Goal: Task Accomplishment & Management: Use online tool/utility

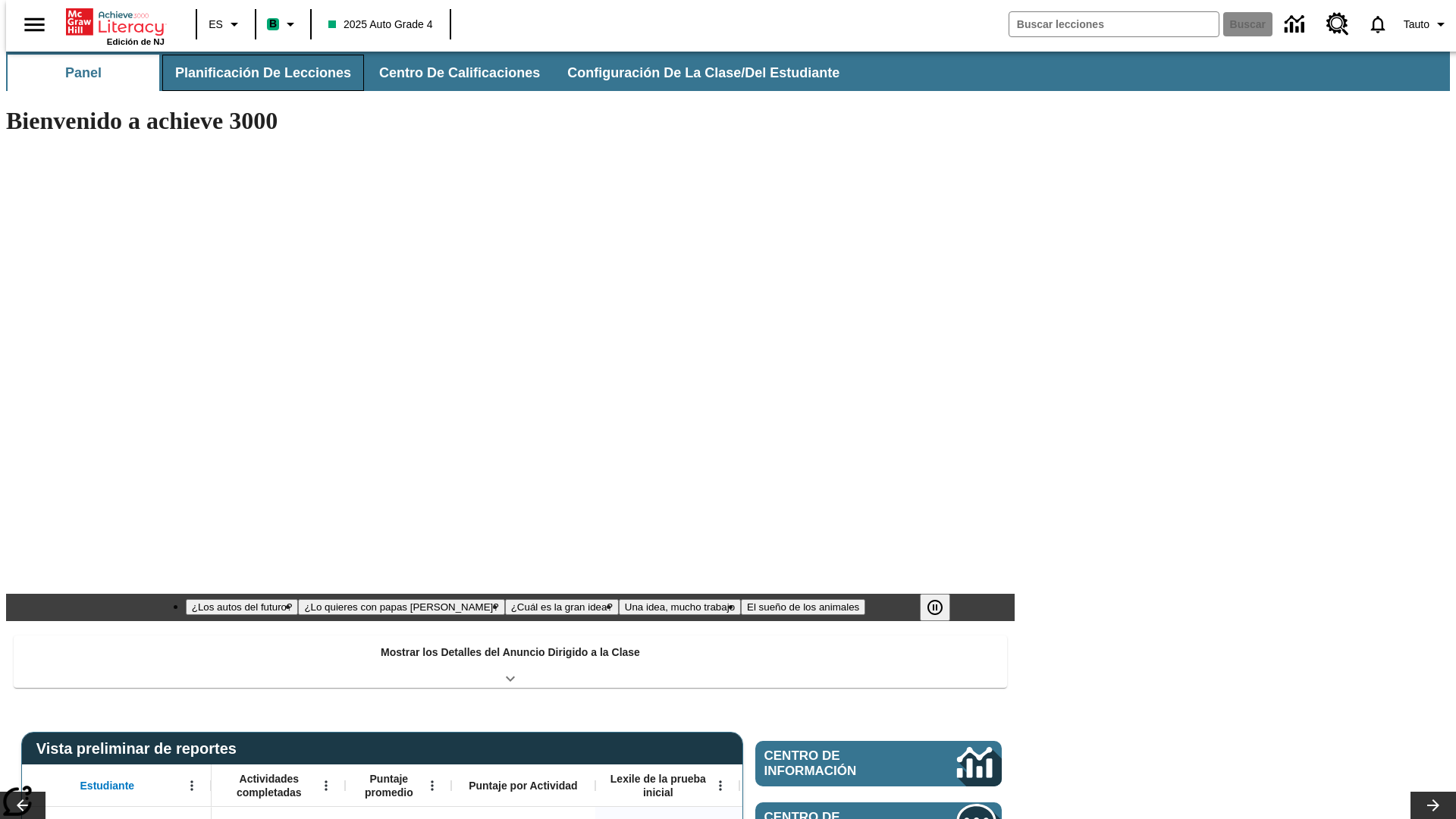
click at [254, 73] on button "Planificación de lecciones" at bounding box center [262, 73] width 201 height 37
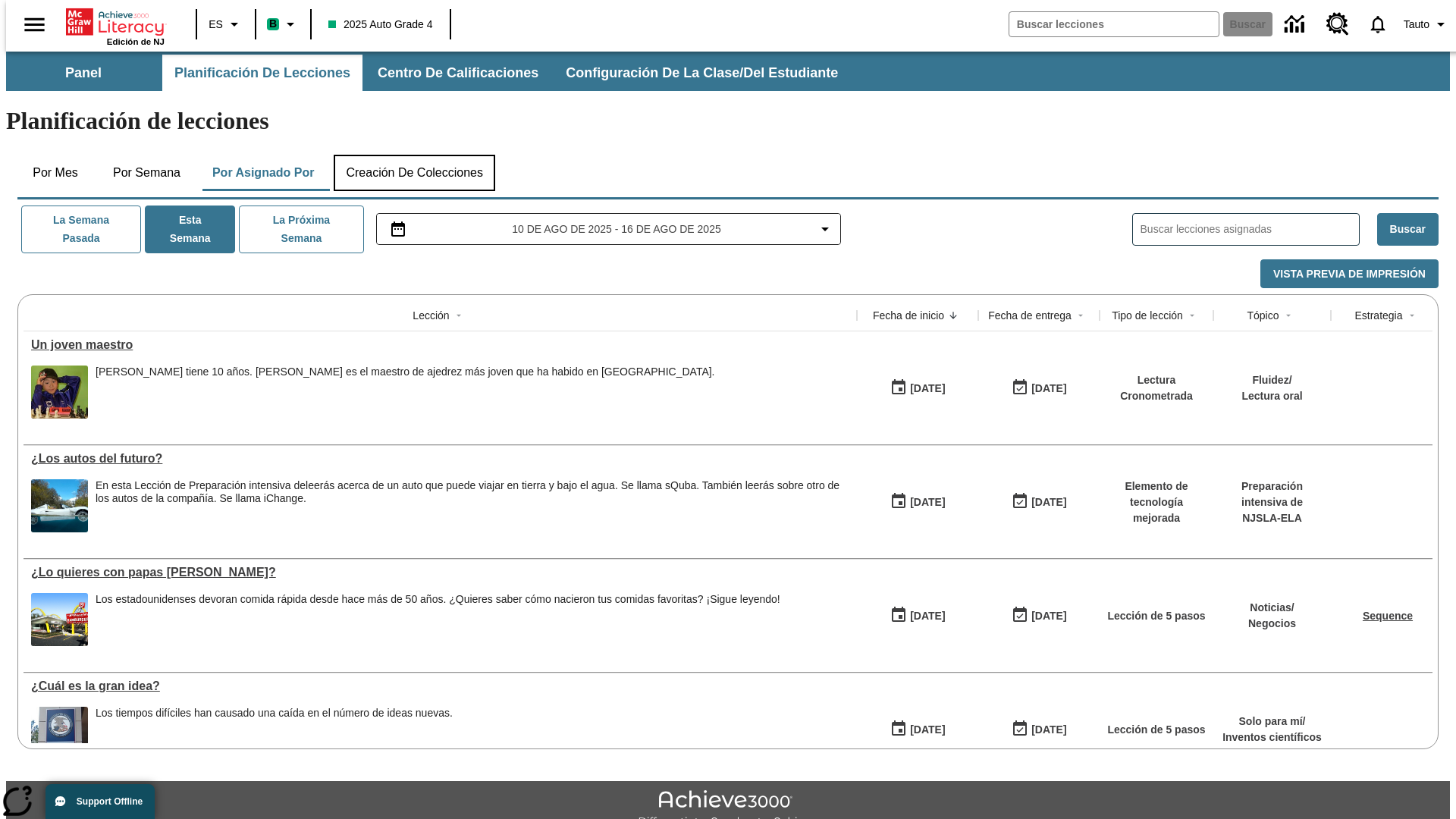
click at [414, 155] on button "Creación de colecciones" at bounding box center [414, 173] width 162 height 37
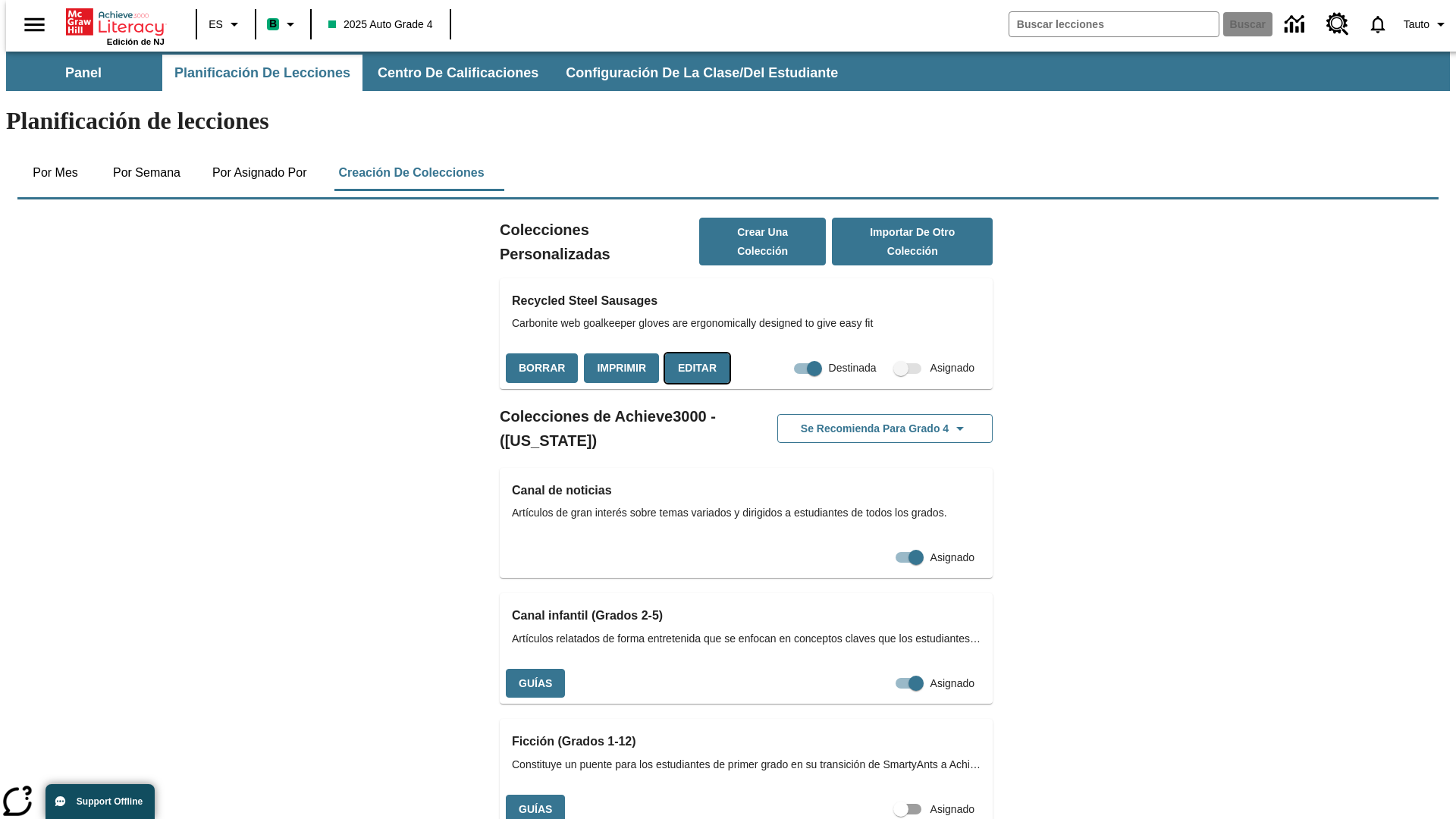
click at [692, 354] on button "Editar" at bounding box center [697, 368] width 65 height 30
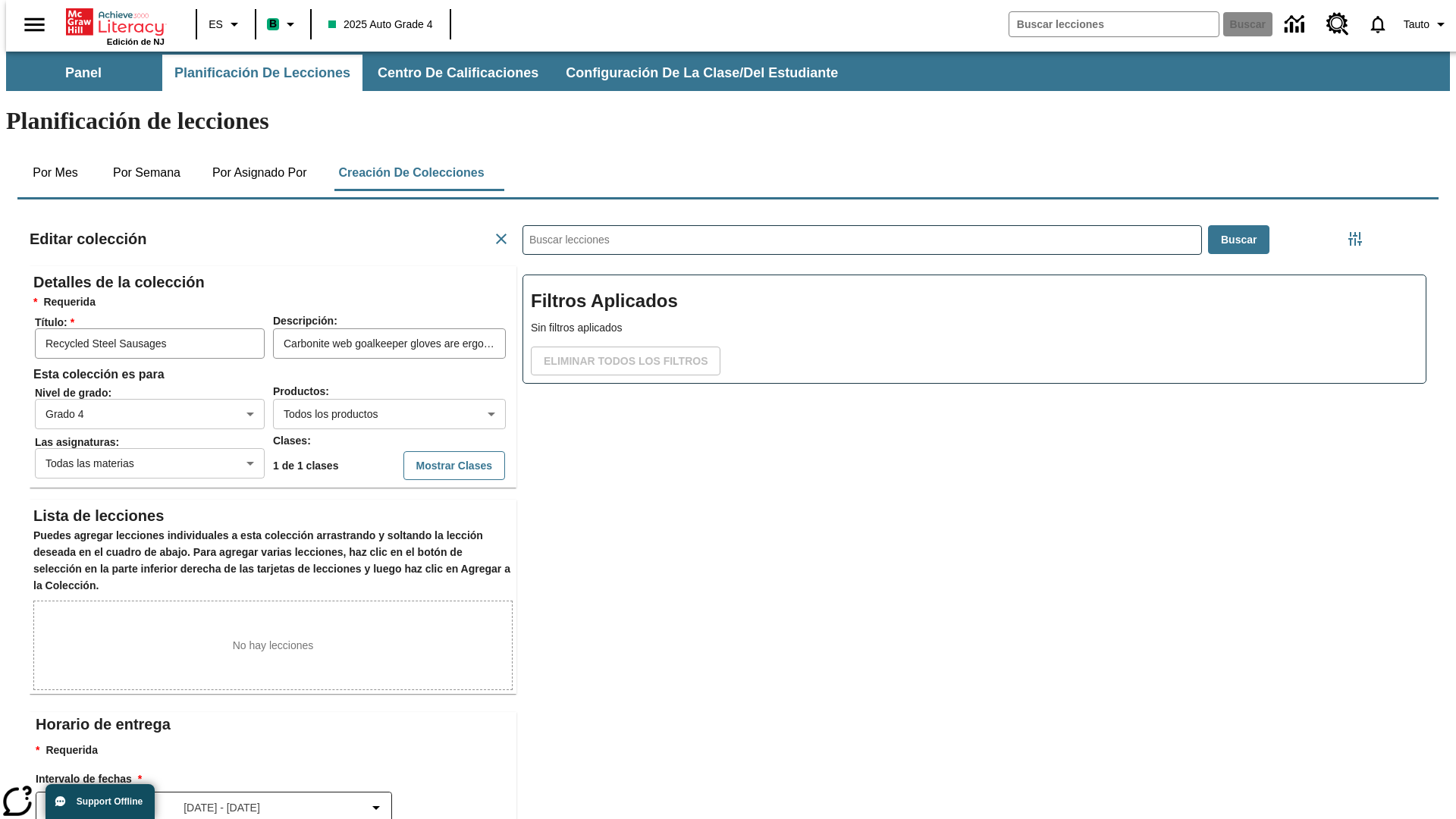
scroll to position [1, 1]
click at [364, 358] on body "Saltar al contenido principal Edición de NJ ES B 2025 Auto Grade 4 Buscar 0 Tau…" at bounding box center [728, 527] width 1443 height 951
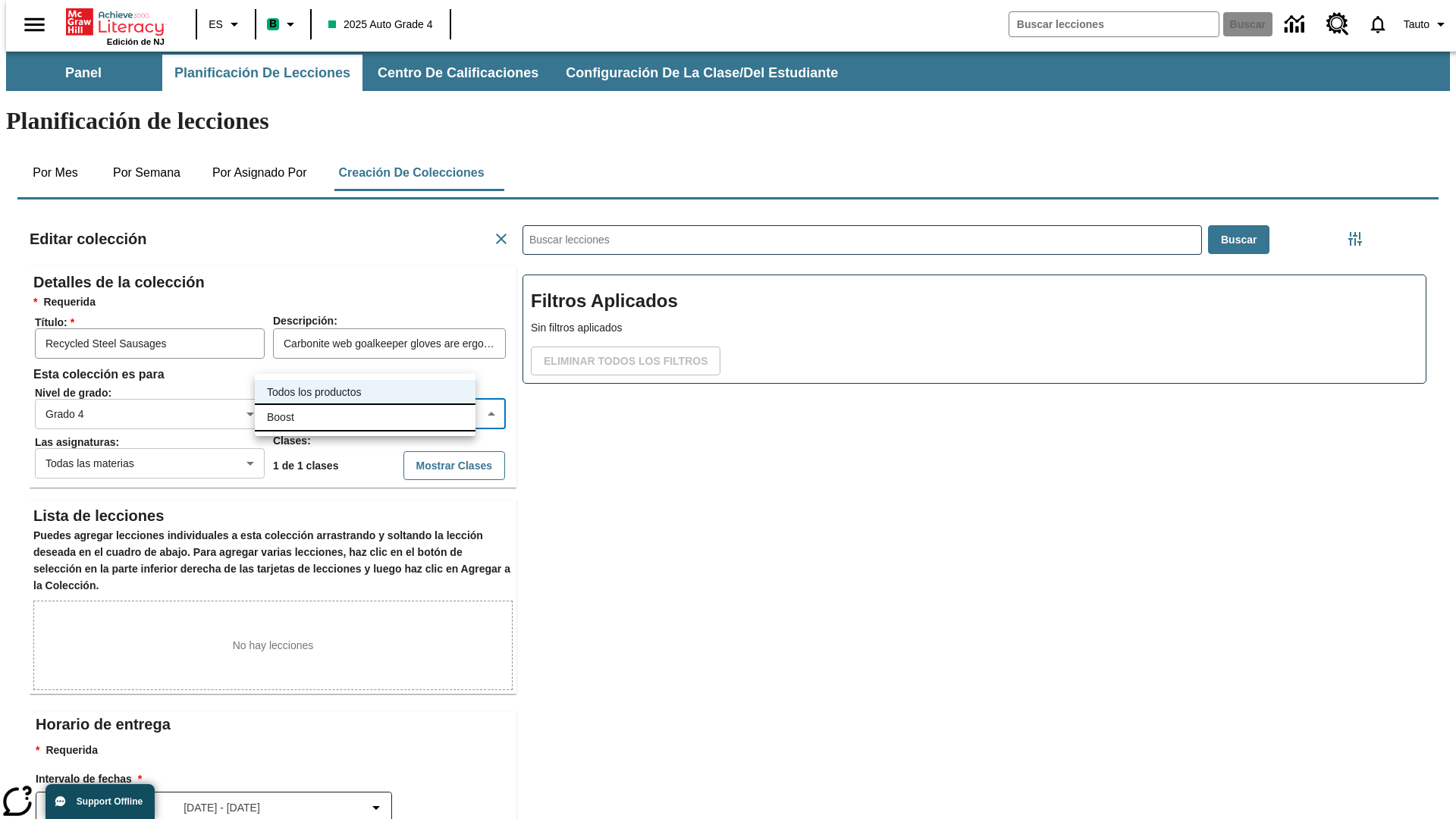
click at [364, 417] on li "Boost" at bounding box center [364, 417] width 221 height 25
type input "12"
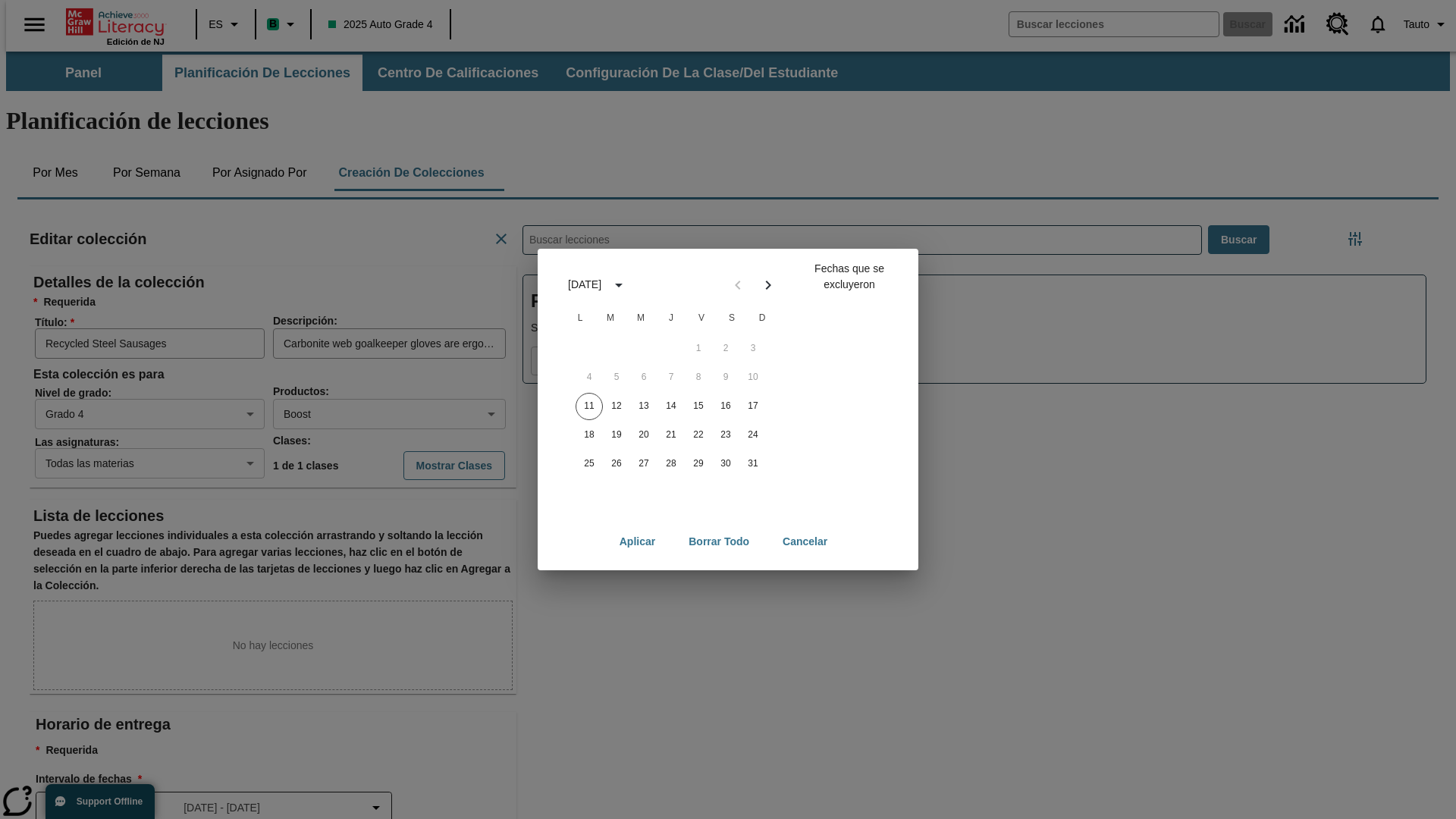
scroll to position [169, 0]
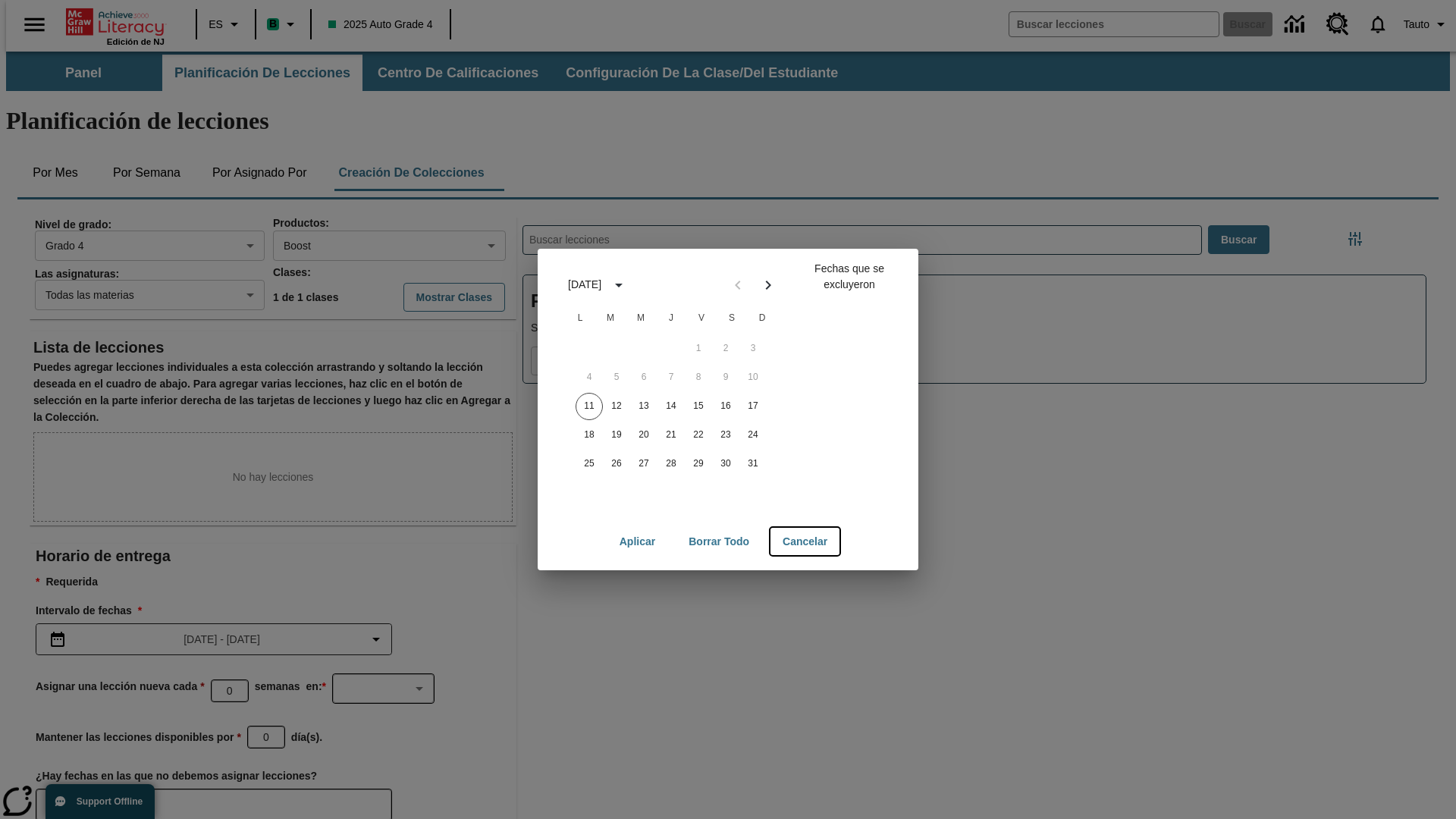
click at [806, 542] on button "Cancelar" at bounding box center [805, 542] width 69 height 28
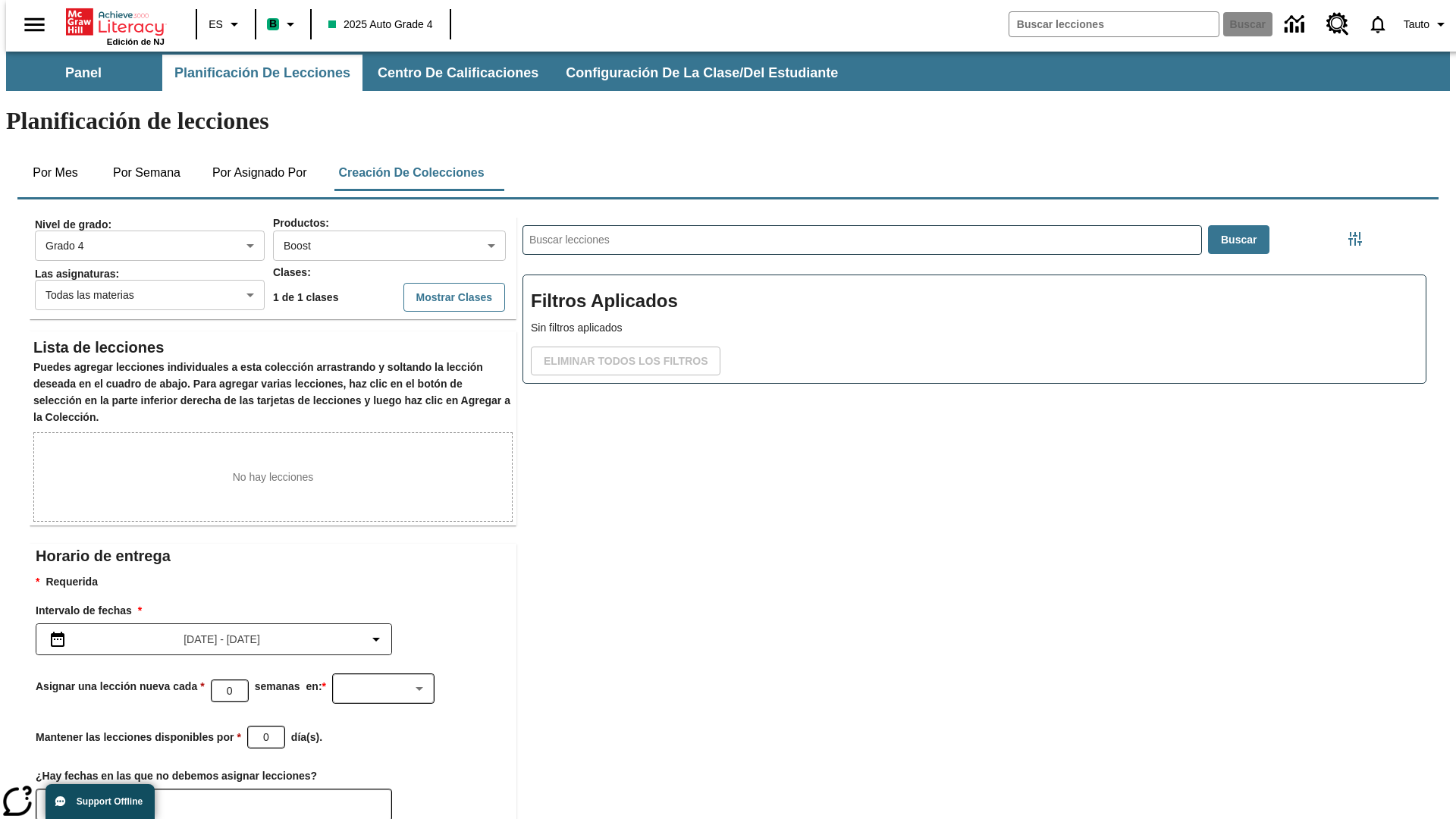
scroll to position [6, 0]
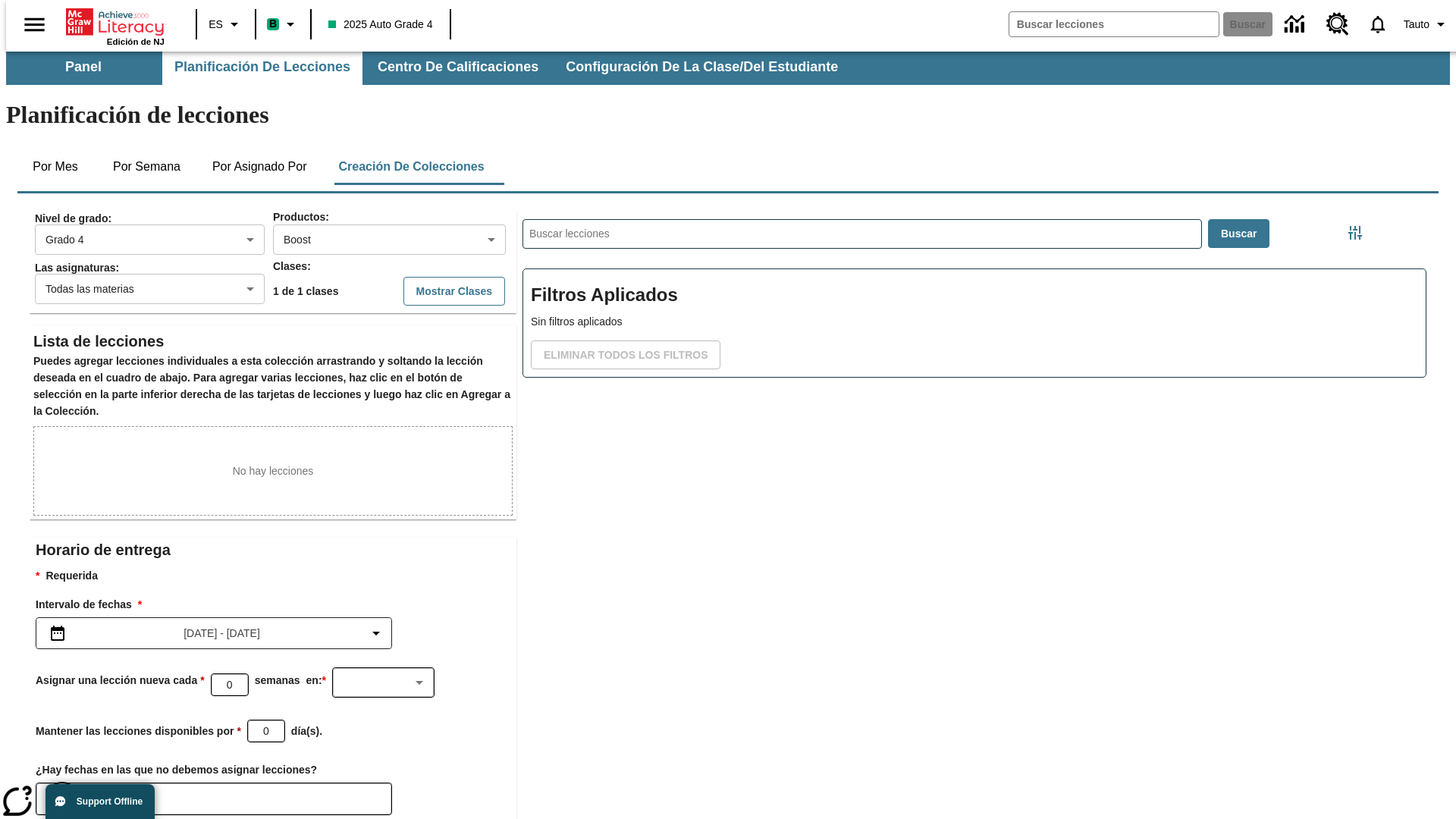
click at [56, 791] on icon "Elegir fechas" at bounding box center [62, 799] width 13 height 15
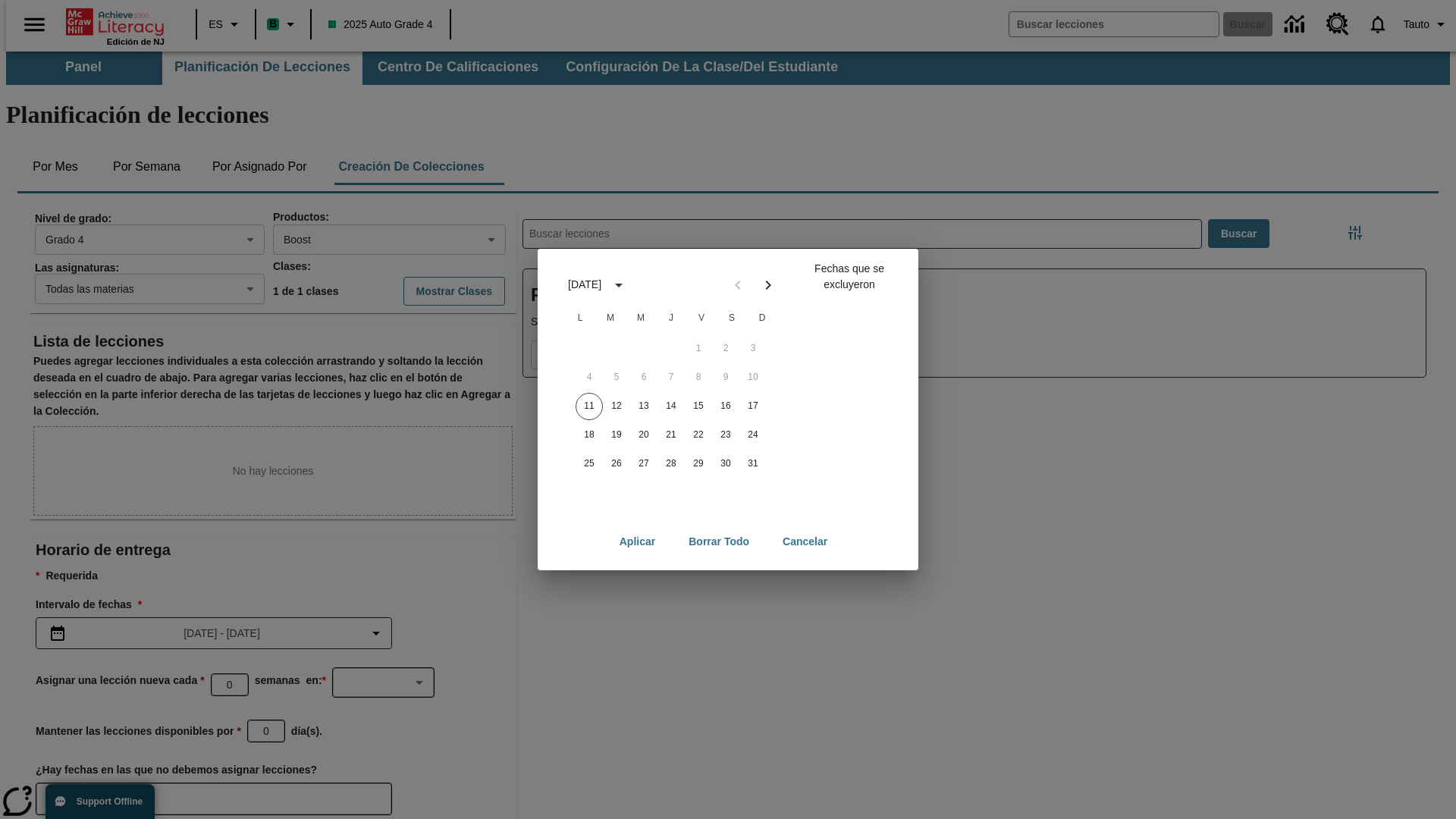
scroll to position [118, 0]
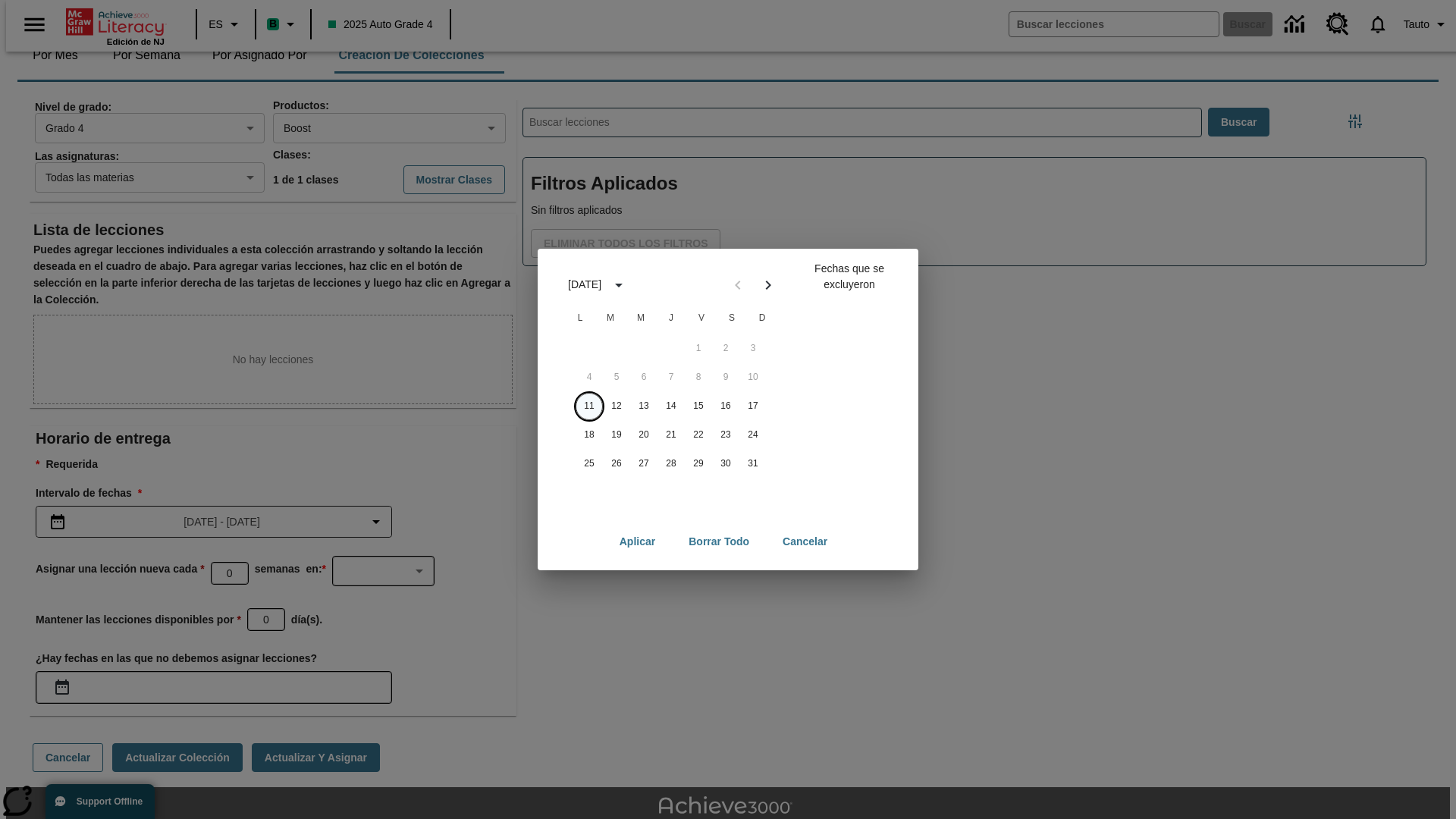
click at [589, 406] on button "11" at bounding box center [589, 407] width 27 height 27
click at [719, 542] on button "Borrar todo" at bounding box center [719, 542] width 85 height 28
click at [589, 406] on button "11" at bounding box center [589, 407] width 27 height 27
click at [617, 406] on button "12" at bounding box center [617, 407] width 27 height 27
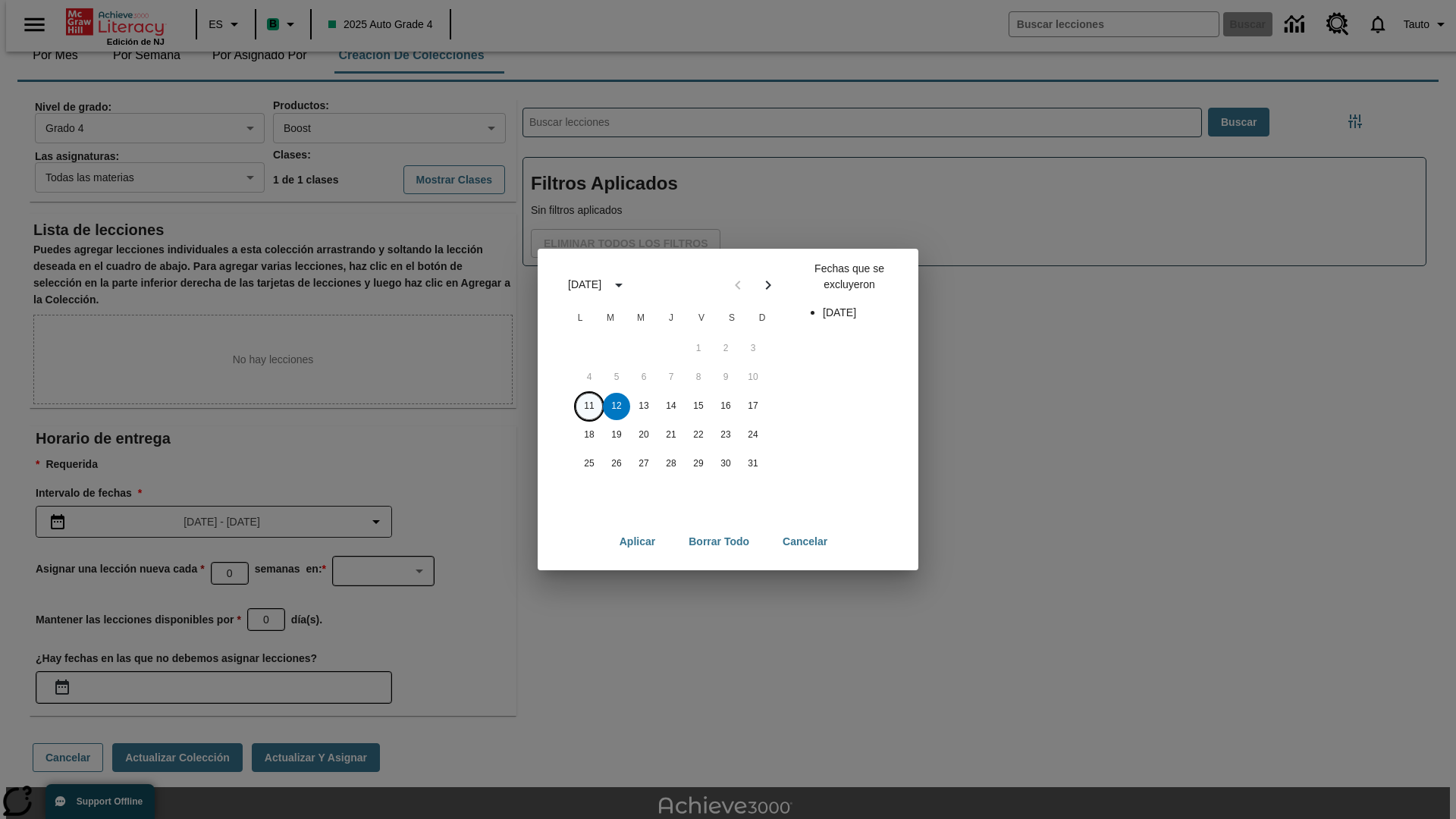
click at [589, 406] on button "11" at bounding box center [589, 407] width 27 height 27
click at [617, 406] on button "12" at bounding box center [617, 407] width 27 height 27
click at [636, 542] on button "Aplicar" at bounding box center [637, 542] width 60 height 28
type input "[DATE]"
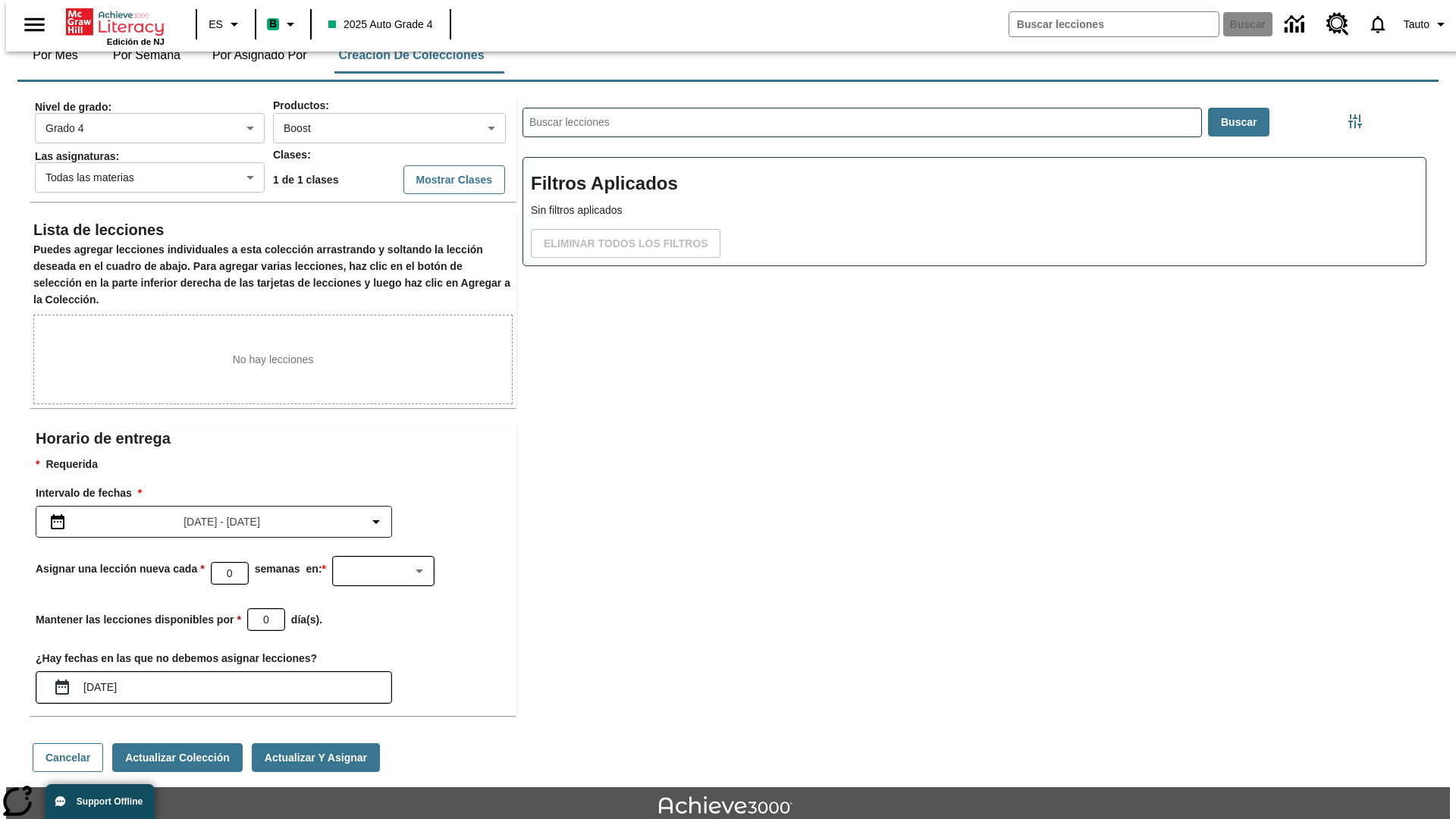
scroll to position [120, 0]
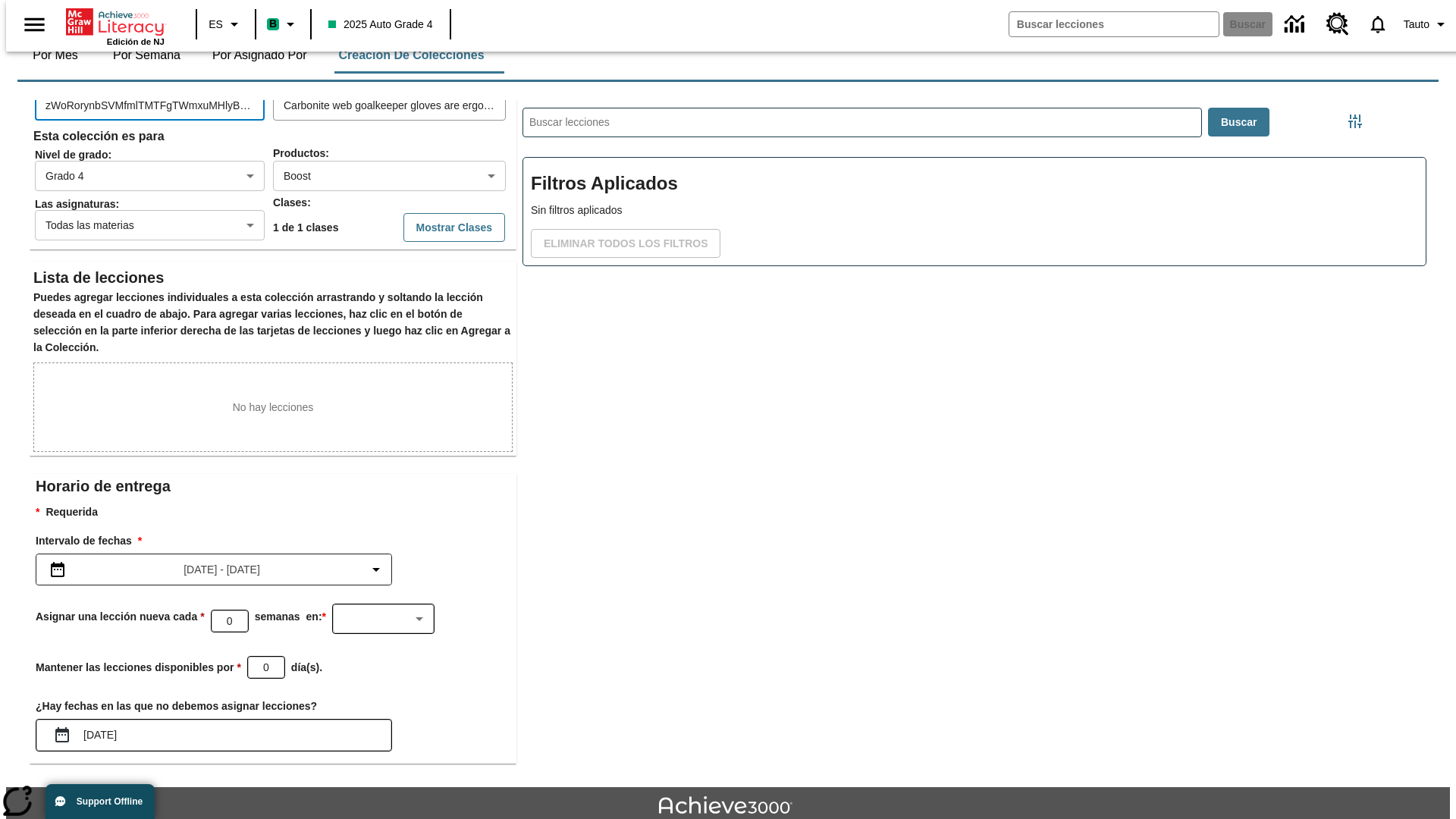
type input "zWoRorynbSVMfmlTMTFgTWmxuMHlyBCXvgtXJePiqjKGHplRLsssgHkrbyTrJihKMKUpMqtFdKtJbIg…"
type input "jUwyjjqrHfkoVhNZTFeakUGJeUbUryLZGHrsClkZxAYtzQubJoDyQTmMhjeMGHLBauthUALSYnMkQbk…"
click at [172, 791] on button "Actualizar colección" at bounding box center [176, 806] width 130 height 30
